Goal: Task Accomplishment & Management: Use online tool/utility

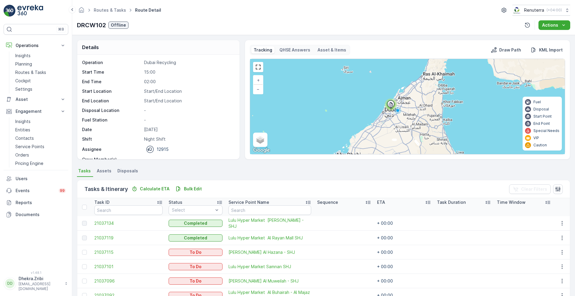
scroll to position [82, 0]
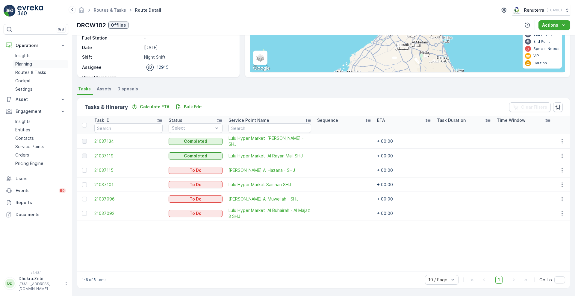
click at [22, 64] on p "Planning" at bounding box center [23, 64] width 17 height 6
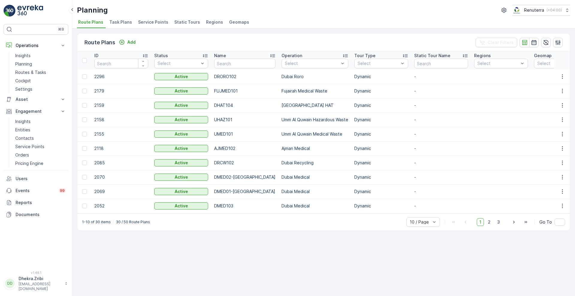
click at [147, 23] on span "Service Points" at bounding box center [153, 22] width 30 height 6
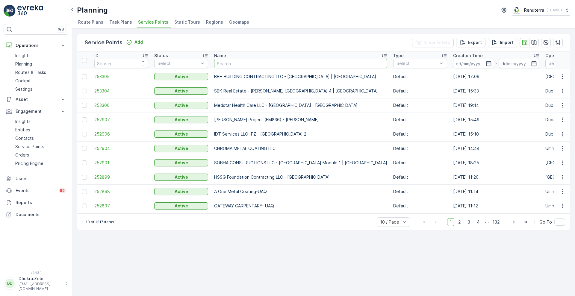
click at [236, 67] on input "text" at bounding box center [300, 64] width 173 height 10
type input "rixos"
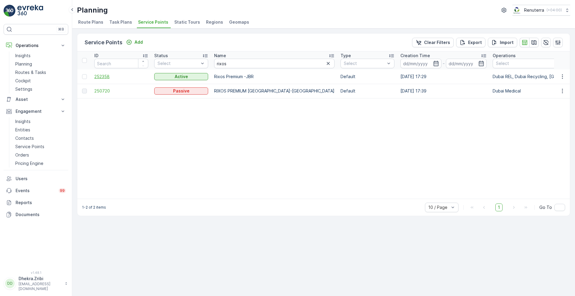
click at [105, 75] on span "252358" at bounding box center [121, 77] width 54 height 6
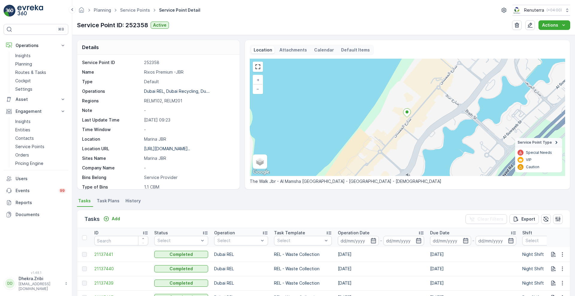
scroll to position [123, 0]
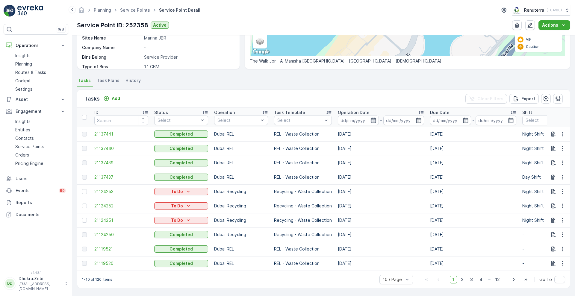
click at [373, 119] on icon "button" at bounding box center [373, 120] width 5 height 5
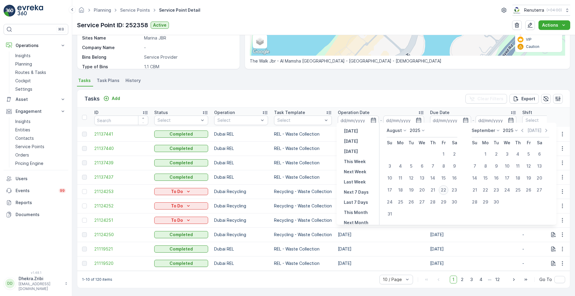
click at [444, 188] on div "22" at bounding box center [444, 190] width 10 height 10
type input "[DATE]"
click at [444, 188] on div "22" at bounding box center [444, 190] width 10 height 10
type input "[DATE]"
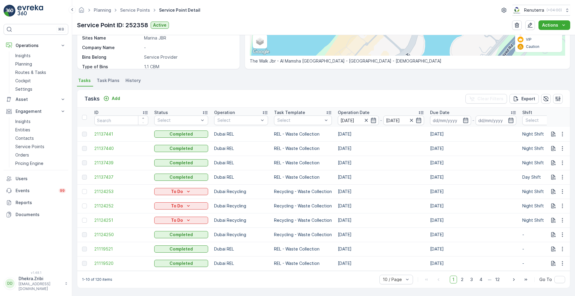
click at [396, 98] on div "Tasks Add Clear Filters Export" at bounding box center [323, 99] width 493 height 18
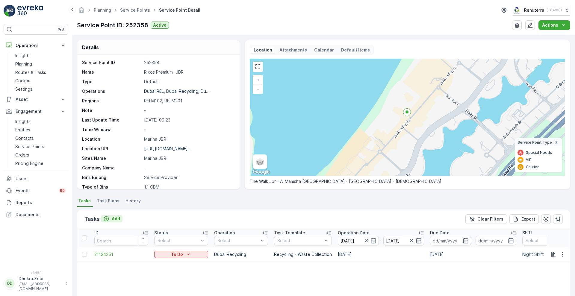
click at [115, 220] on p "Add" at bounding box center [116, 219] width 8 height 6
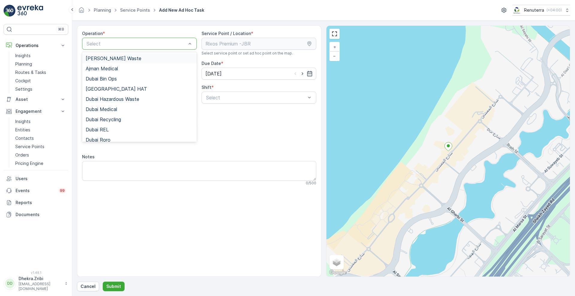
click at [162, 44] on div at bounding box center [136, 43] width 101 height 5
click at [107, 129] on span "Dubai REL" at bounding box center [97, 129] width 23 height 5
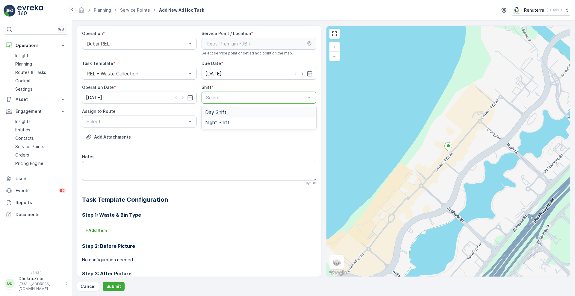
click at [226, 95] on div at bounding box center [255, 97] width 101 height 5
click at [212, 112] on span "Day Shift" at bounding box center [215, 112] width 21 height 5
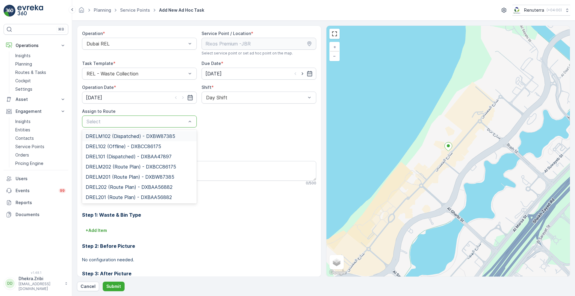
click at [148, 136] on span "DRELM102 (Dispatched) - DXBW87385" at bounding box center [131, 136] width 90 height 5
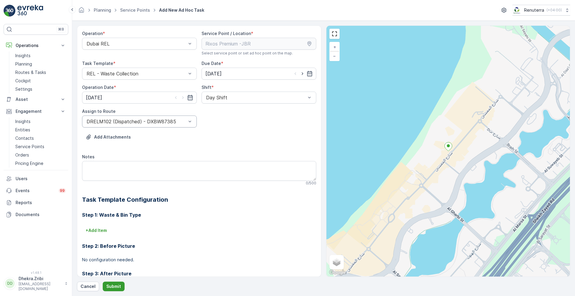
click at [115, 290] on button "Submit" at bounding box center [114, 287] width 22 height 10
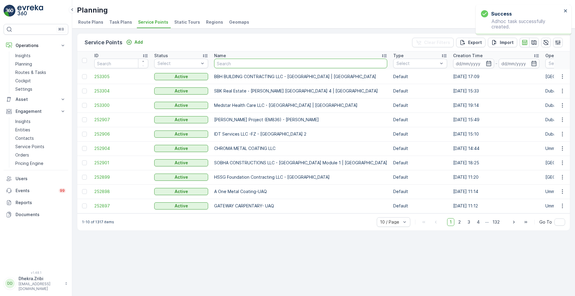
click at [232, 66] on input "text" at bounding box center [300, 64] width 173 height 10
type input "rixos"
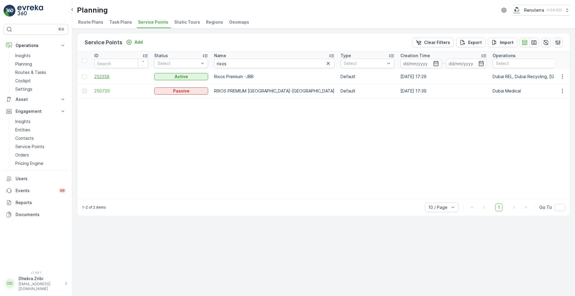
click at [99, 78] on span "252358" at bounding box center [121, 77] width 54 height 6
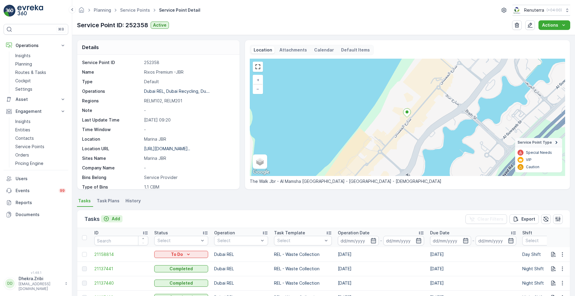
click at [114, 219] on p "Add" at bounding box center [116, 219] width 8 height 6
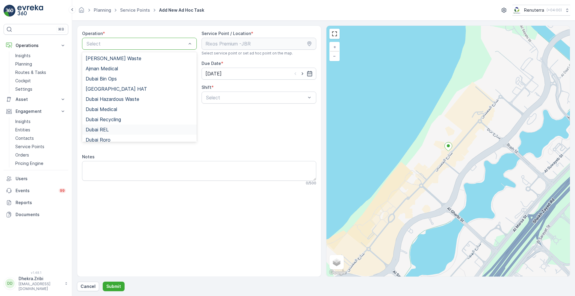
click at [120, 131] on div "Dubai REL" at bounding box center [140, 129] width 108 height 5
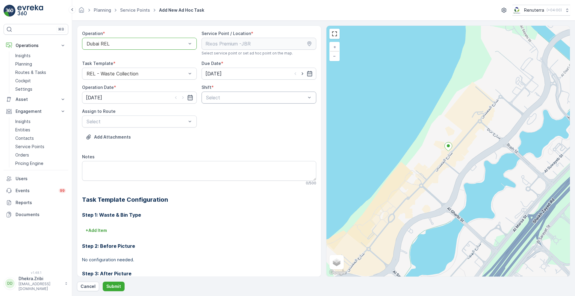
click at [222, 97] on div at bounding box center [255, 97] width 101 height 5
click at [213, 110] on span "Day Shift" at bounding box center [215, 112] width 21 height 5
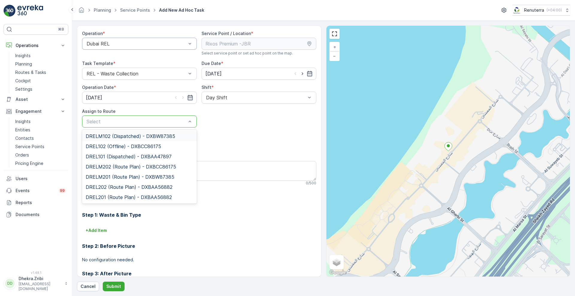
click at [168, 123] on div at bounding box center [136, 121] width 101 height 5
click at [143, 136] on span "DRELM102 (Dispatched) - DXBW87385" at bounding box center [131, 136] width 90 height 5
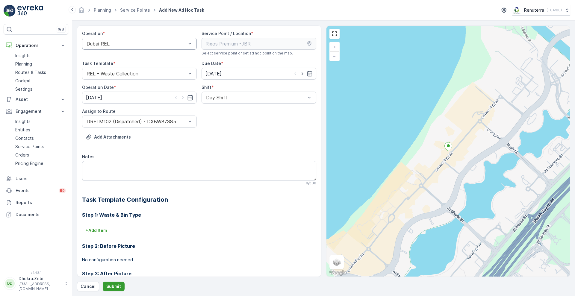
click at [111, 283] on button "Submit" at bounding box center [114, 287] width 22 height 10
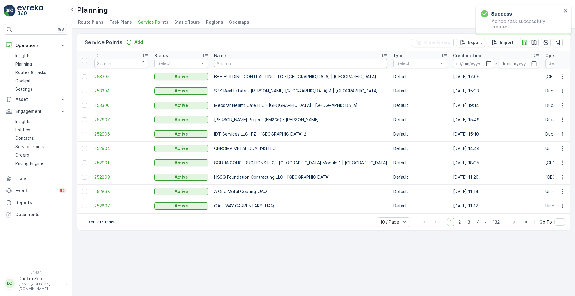
click at [240, 64] on input "text" at bounding box center [300, 64] width 173 height 10
type input "rixos"
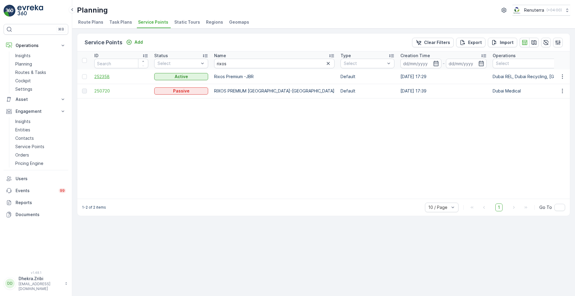
click at [105, 75] on span "252358" at bounding box center [121, 77] width 54 height 6
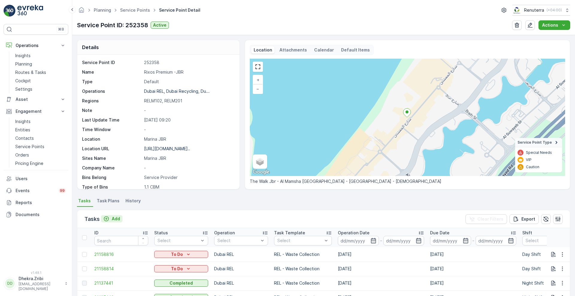
click at [115, 216] on p "Add" at bounding box center [116, 219] width 8 height 6
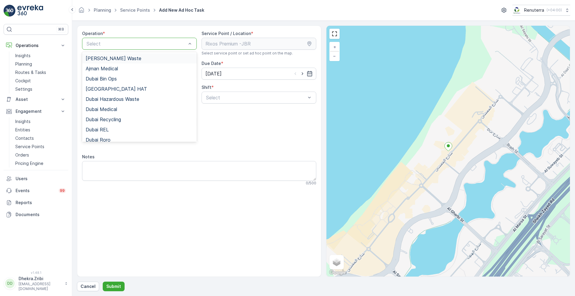
click at [172, 43] on div at bounding box center [136, 43] width 101 height 5
click at [107, 125] on div "Dubai REL" at bounding box center [139, 130] width 115 height 10
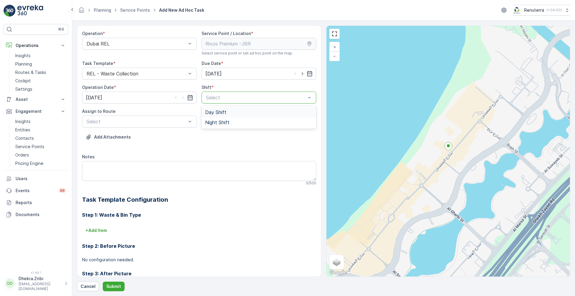
click at [216, 95] on div at bounding box center [255, 97] width 101 height 5
click at [212, 112] on span "Day Shift" at bounding box center [215, 112] width 21 height 5
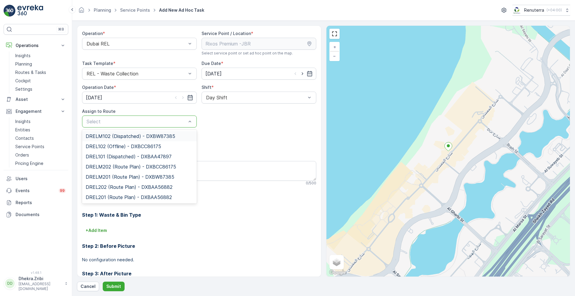
click at [155, 123] on div at bounding box center [136, 121] width 101 height 5
click at [133, 138] on span "DRELM102 (Dispatched) - DXBW87385" at bounding box center [131, 136] width 90 height 5
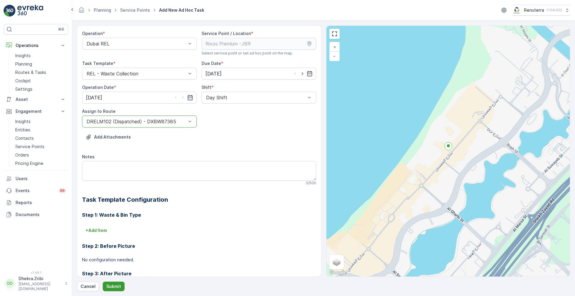
click at [113, 285] on p "Submit" at bounding box center [113, 287] width 15 height 6
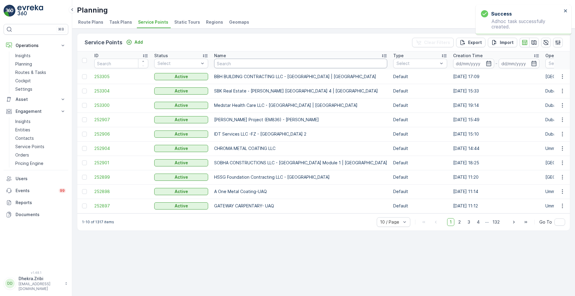
click at [226, 63] on input "text" at bounding box center [300, 64] width 173 height 10
type input "rixos"
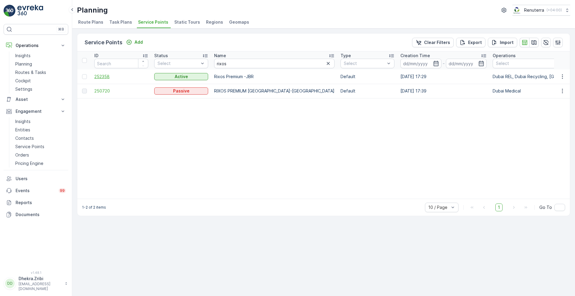
click at [107, 75] on span "252358" at bounding box center [121, 77] width 54 height 6
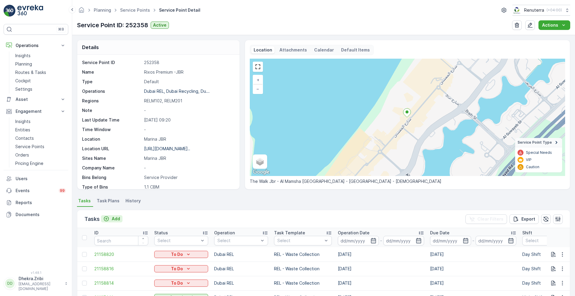
click at [111, 220] on div "Add" at bounding box center [111, 219] width 17 height 6
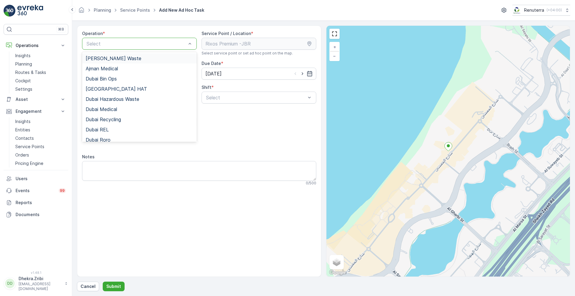
click at [168, 41] on div at bounding box center [136, 43] width 101 height 5
click at [98, 129] on span "Dubai REL" at bounding box center [97, 129] width 23 height 5
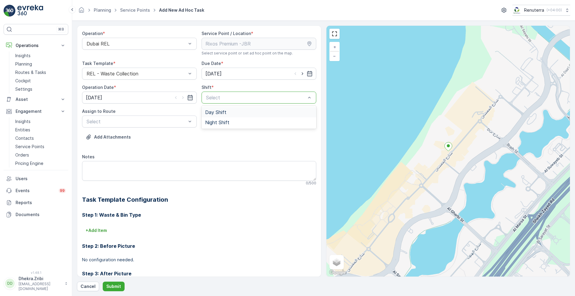
click at [210, 96] on div at bounding box center [255, 97] width 101 height 5
click at [213, 124] on span "Night Shift" at bounding box center [217, 122] width 24 height 5
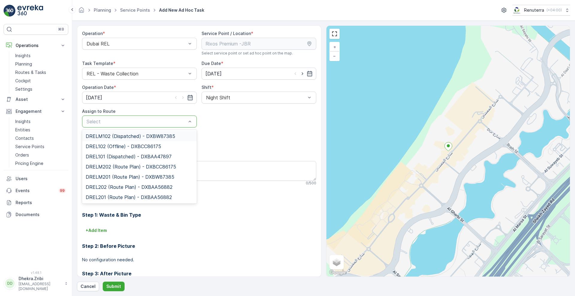
click at [176, 121] on div at bounding box center [136, 121] width 101 height 5
click at [122, 175] on span "DRELM201 (Route Plan) - DXBW87385" at bounding box center [130, 176] width 89 height 5
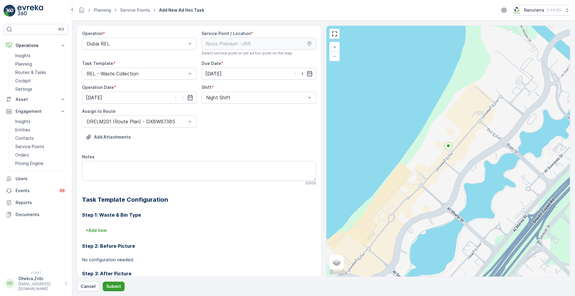
click at [113, 284] on p "Submit" at bounding box center [113, 287] width 15 height 6
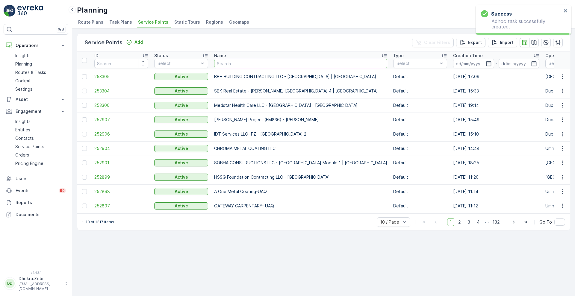
click at [224, 63] on input "text" at bounding box center [300, 64] width 173 height 10
type input "rixos"
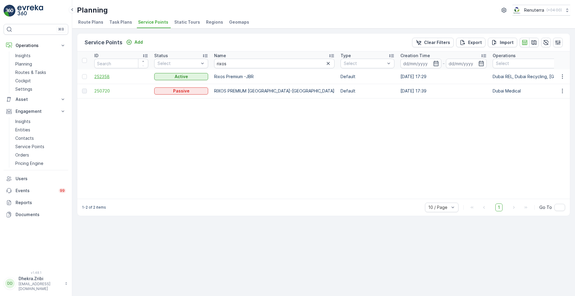
click at [103, 77] on span "252358" at bounding box center [121, 77] width 54 height 6
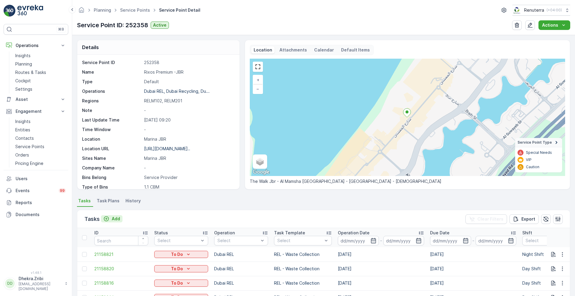
click at [112, 219] on p "Add" at bounding box center [116, 219] width 8 height 6
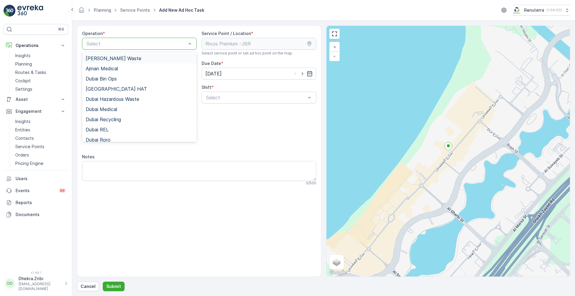
click at [157, 45] on div at bounding box center [136, 43] width 101 height 5
click at [102, 127] on span "Dubai REL" at bounding box center [97, 129] width 23 height 5
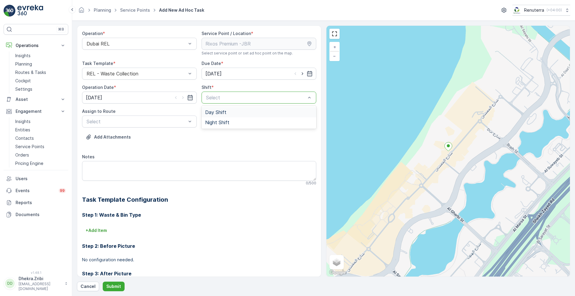
click at [219, 97] on div at bounding box center [255, 97] width 101 height 5
click at [211, 119] on div "Night Shift" at bounding box center [259, 122] width 115 height 10
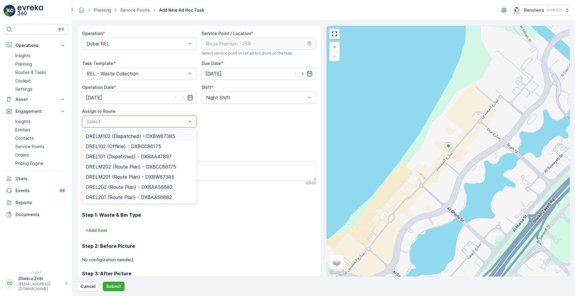
click at [173, 122] on div at bounding box center [136, 121] width 101 height 5
click at [120, 178] on span "DRELM201 (Route Plan) - DXBW87385" at bounding box center [130, 176] width 89 height 5
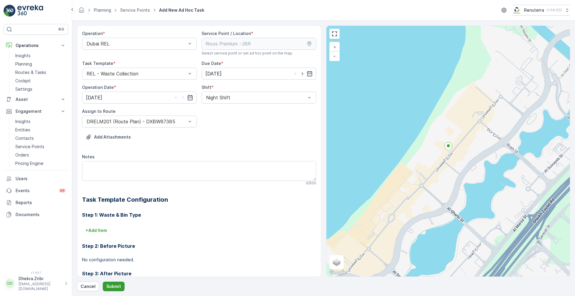
click at [115, 284] on p "Submit" at bounding box center [113, 287] width 15 height 6
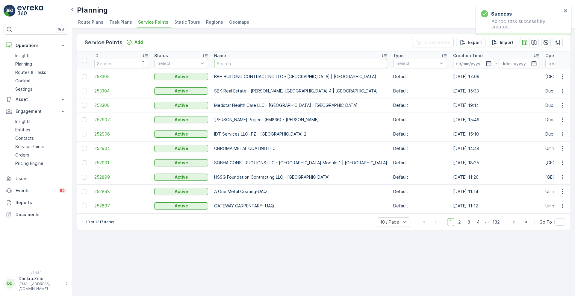
click at [243, 60] on input "text" at bounding box center [300, 64] width 173 height 10
type input "rixos"
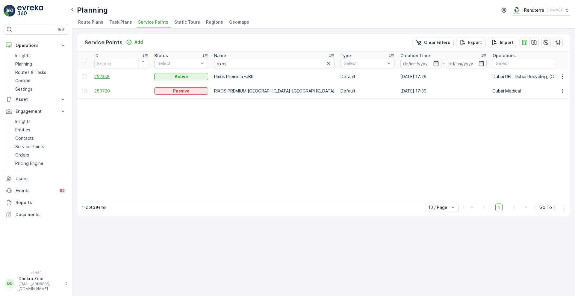
click at [94, 77] on span "252358" at bounding box center [121, 77] width 54 height 6
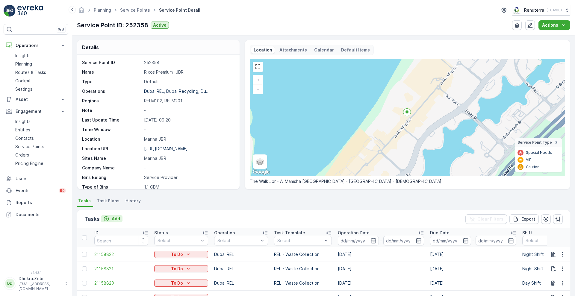
click at [112, 220] on p "Add" at bounding box center [116, 219] width 8 height 6
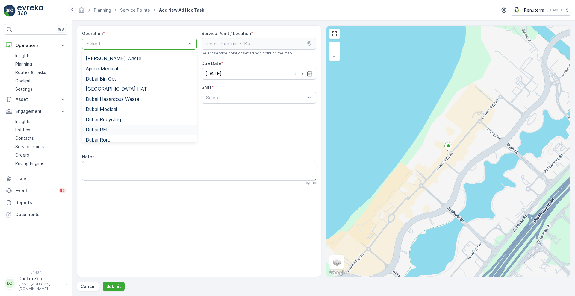
click at [112, 131] on div "Dubai REL" at bounding box center [140, 129] width 108 height 5
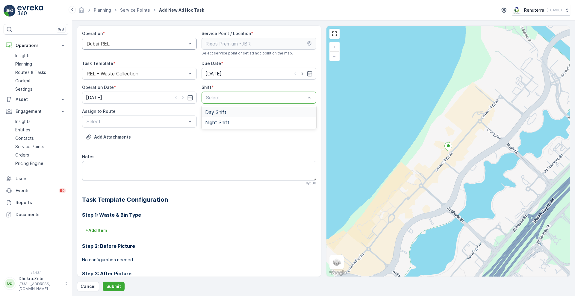
click at [229, 98] on div at bounding box center [255, 97] width 101 height 5
click at [214, 124] on span "Night Shift" at bounding box center [217, 122] width 24 height 5
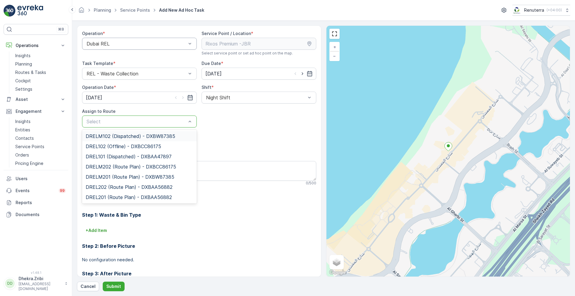
click at [167, 119] on div at bounding box center [136, 121] width 101 height 5
click at [126, 174] on span "DRELM201 (Route Plan) - DXBW87385" at bounding box center [130, 176] width 89 height 5
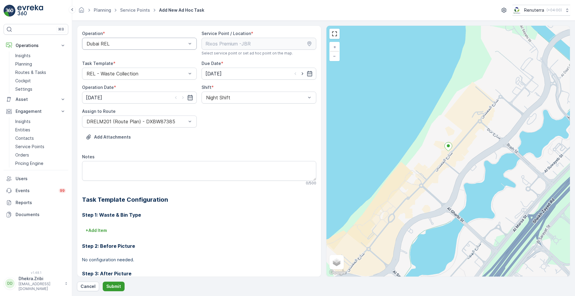
click at [109, 289] on p "Submit" at bounding box center [113, 287] width 15 height 6
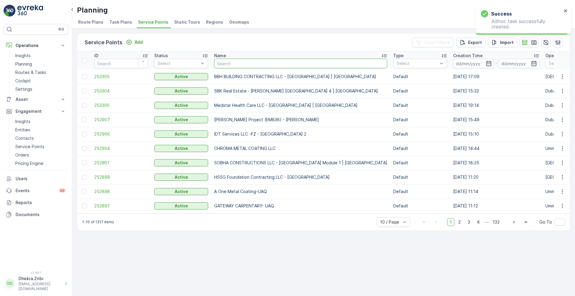
click at [260, 62] on input "text" at bounding box center [300, 64] width 173 height 10
type input "rixos"
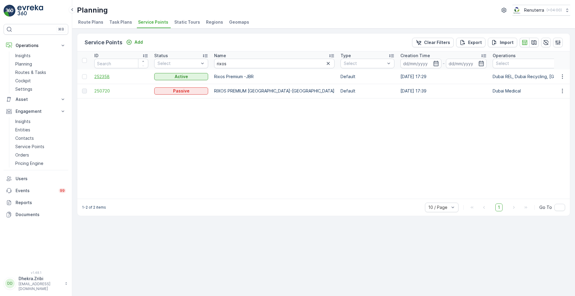
click at [99, 77] on span "252358" at bounding box center [121, 77] width 54 height 6
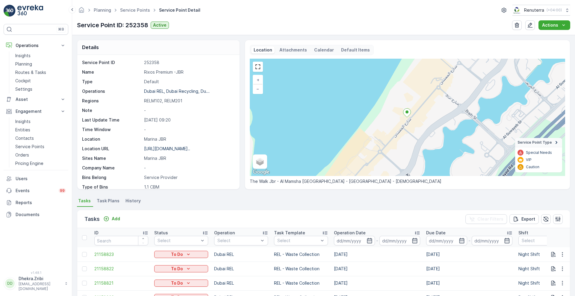
scroll to position [123, 0]
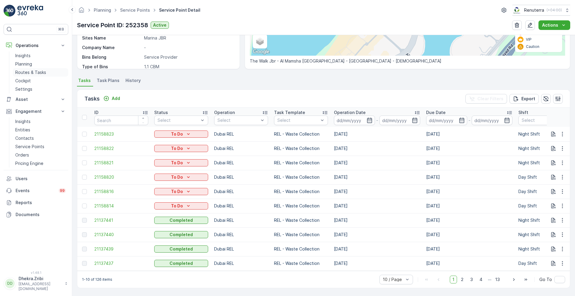
click at [27, 73] on p "Routes & Tasks" at bounding box center [30, 72] width 31 height 6
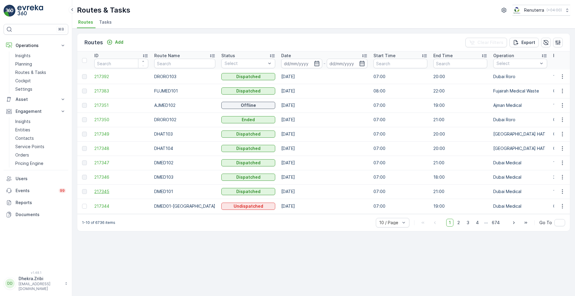
click at [98, 190] on span "217345" at bounding box center [121, 192] width 54 height 6
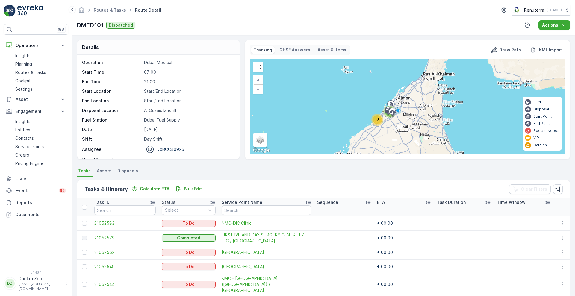
click at [237, 151] on div "Operation Dubai Medical Start Time 07:00 End Time 21:00 Start Location Start/En…" at bounding box center [158, 107] width 162 height 105
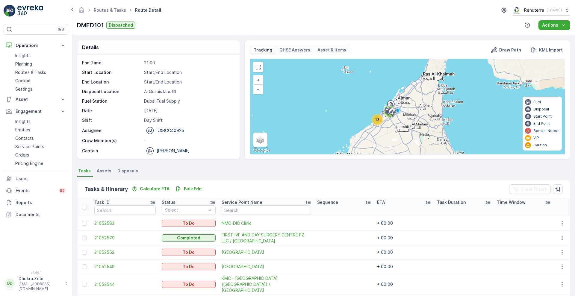
scroll to position [90, 0]
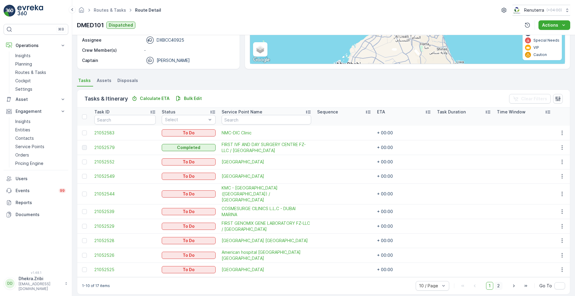
click at [497, 282] on span "2" at bounding box center [499, 286] width 8 height 8
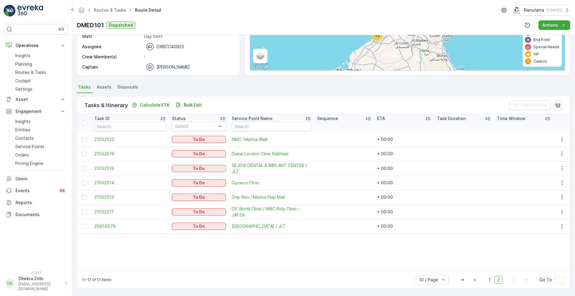
scroll to position [84, 0]
click at [490, 281] on span "1" at bounding box center [489, 280] width 7 height 8
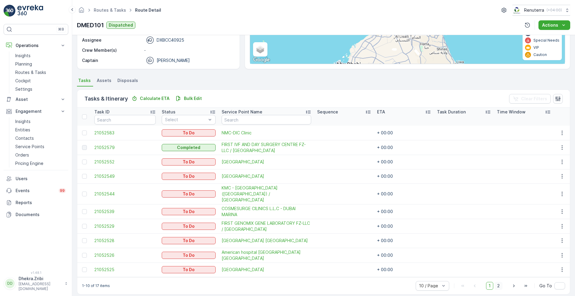
click at [498, 282] on span "2" at bounding box center [499, 286] width 8 height 8
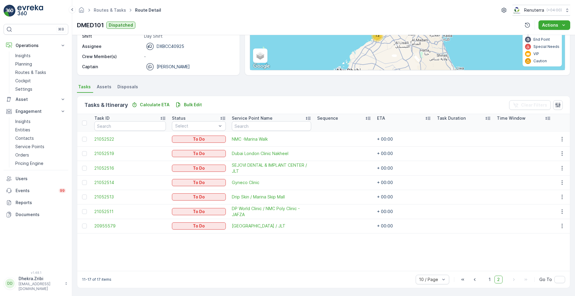
scroll to position [84, 0]
click at [489, 281] on span "1" at bounding box center [489, 280] width 7 height 8
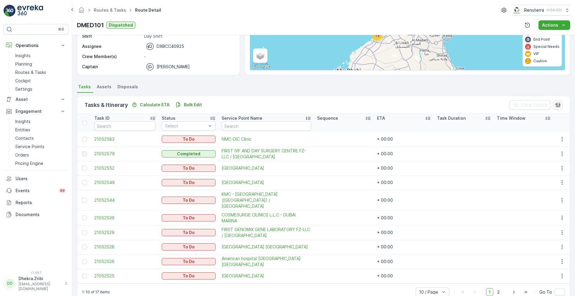
scroll to position [90, 0]
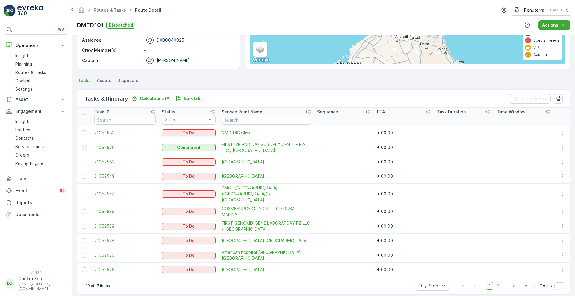
click at [489, 282] on span "1" at bounding box center [489, 286] width 7 height 8
